Goal: Information Seeking & Learning: Learn about a topic

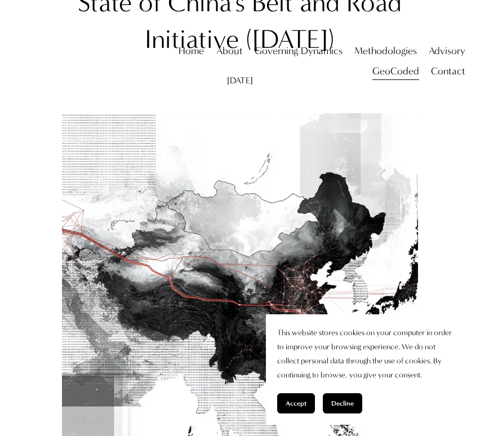
scroll to position [225, 0]
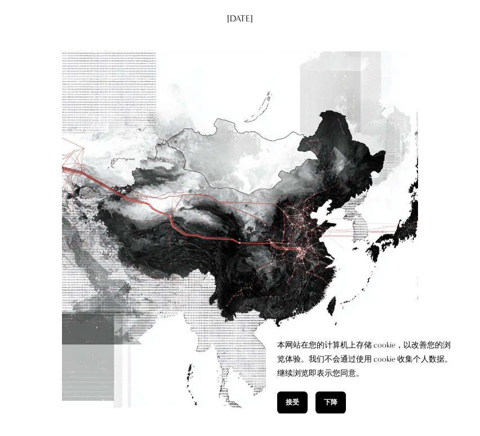
click at [295, 401] on span "接受" at bounding box center [293, 403] width 14 height 10
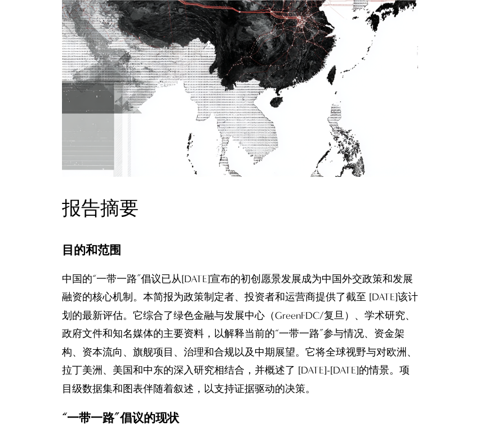
scroll to position [564, 0]
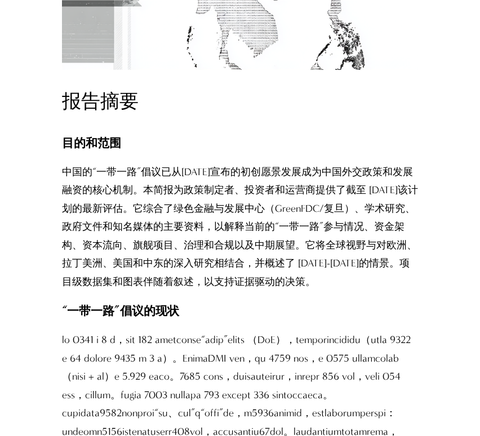
drag, startPoint x: 148, startPoint y: 210, endPoint x: 156, endPoint y: 211, distance: 7.9
click at [156, 211] on p "中国的“一带一路”倡议已从[DATE]宣布的初创愿景发展成为中国外交政策和发展融资的核心机制。本简报为政策制定者、投资者和运营商提供了截至 [DATE]该计划…" at bounding box center [240, 227] width 357 height 128
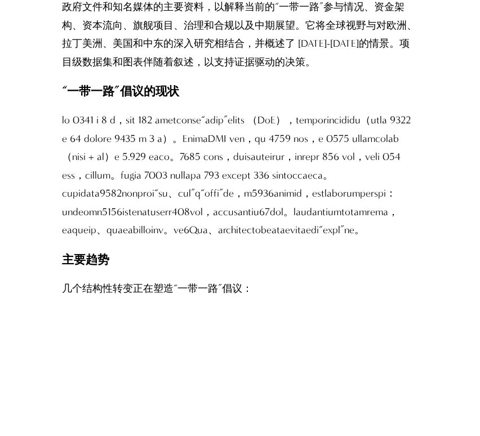
scroll to position [789, 0]
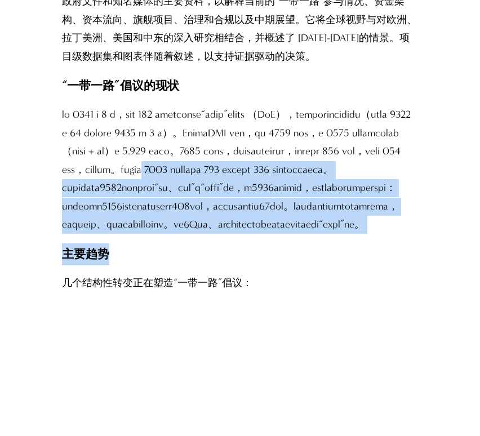
drag, startPoint x: 132, startPoint y: 250, endPoint x: 149, endPoint y: 374, distance: 125.7
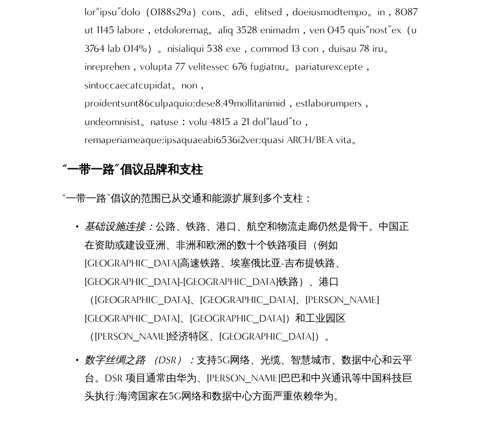
scroll to position [2424, 0]
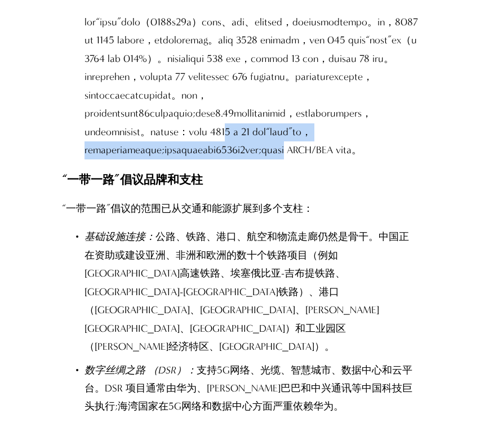
drag, startPoint x: 126, startPoint y: 338, endPoint x: 332, endPoint y: 357, distance: 207.1
click at [332, 160] on p at bounding box center [252, 87] width 334 height 147
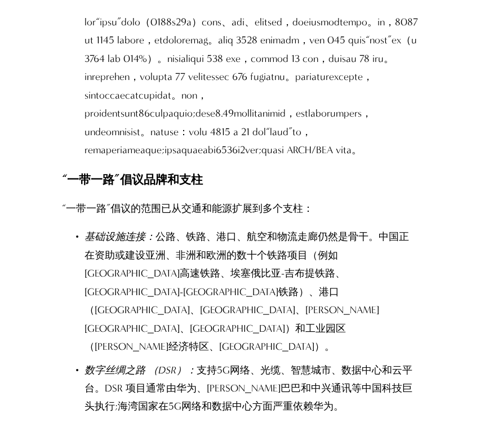
click at [206, 160] on p at bounding box center [252, 87] width 334 height 147
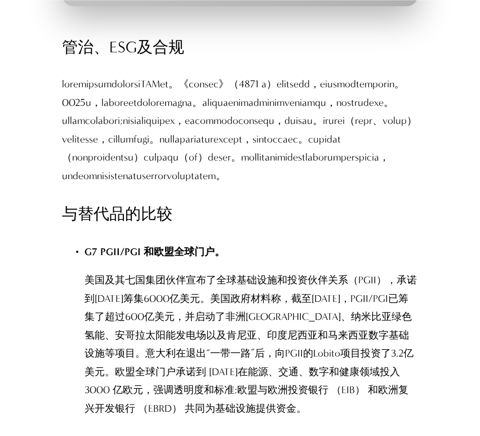
scroll to position [6877, 0]
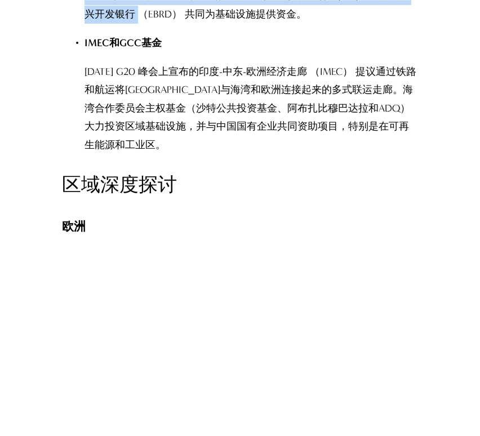
drag, startPoint x: 88, startPoint y: 86, endPoint x: 234, endPoint y: 221, distance: 199.1
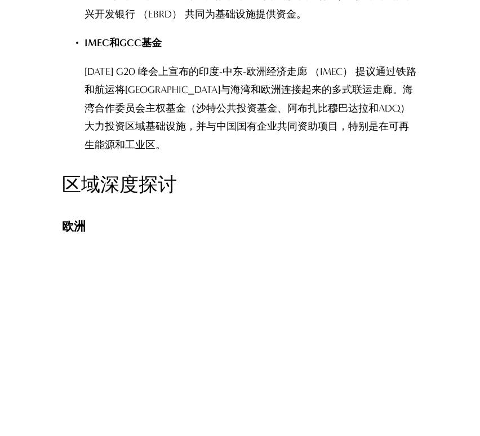
drag, startPoint x: 234, startPoint y: 221, endPoint x: 182, endPoint y: 300, distance: 95.5
click at [182, 154] on p "[DATE] G20 峰会上宣布的印度-中东-欧洲经济走廊 （IMEC） 提议通过铁路和航运将[GEOGRAPHIC_DATA]与海湾和欧洲连接起来的多式联运…" at bounding box center [252, 108] width 334 height 91
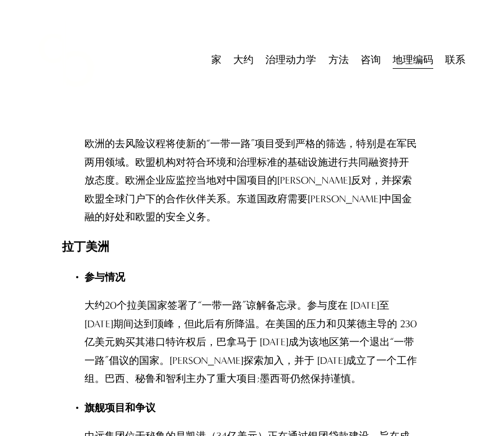
scroll to position [7295, 0]
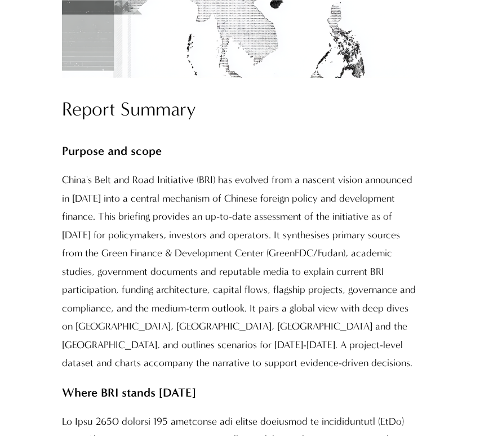
scroll to position [564, 0]
